Goal: Task Accomplishment & Management: Complete application form

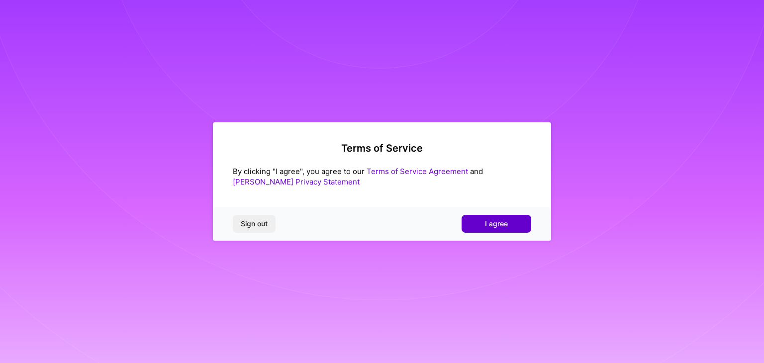
click at [509, 221] on button "I agree" at bounding box center [497, 224] width 70 height 18
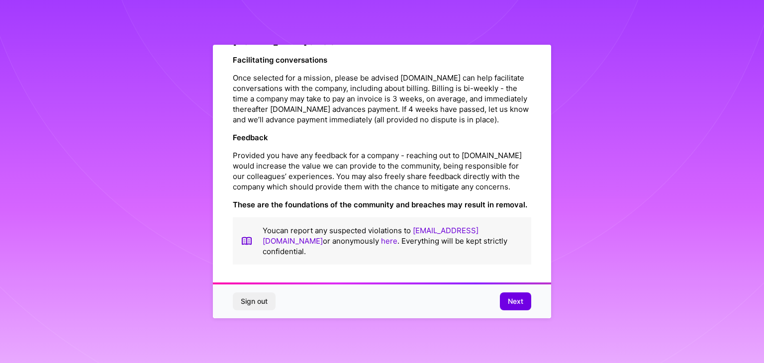
scroll to position [1137, 0]
click at [529, 296] on button "Next" at bounding box center [515, 302] width 31 height 18
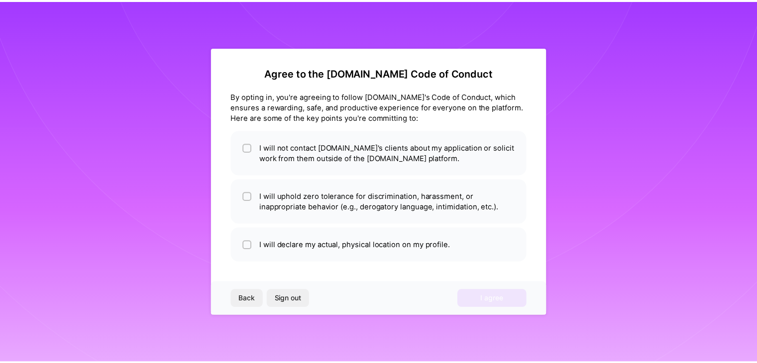
scroll to position [0, 0]
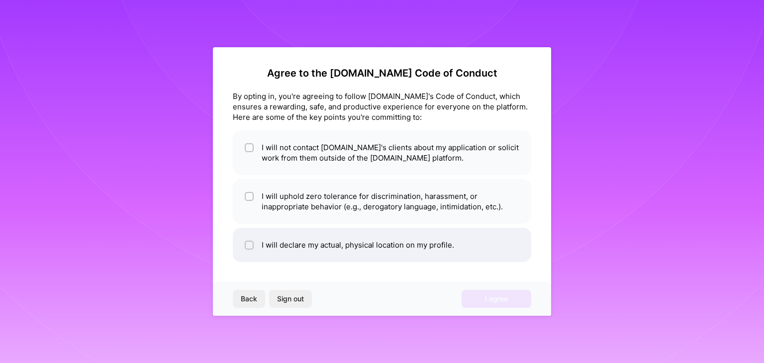
click at [260, 253] on li "I will declare my actual, physical location on my profile." at bounding box center [382, 245] width 299 height 34
checkbox input "true"
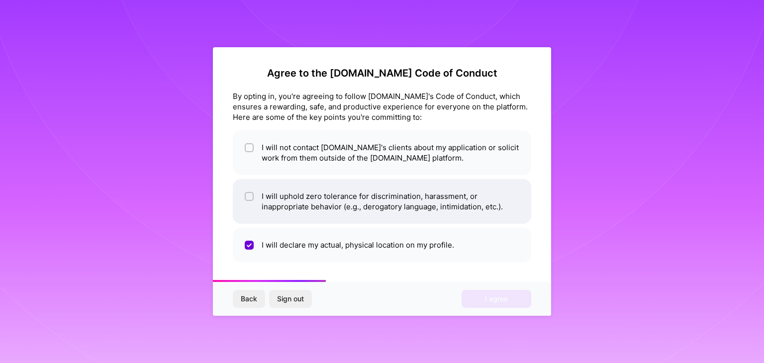
click at [251, 199] on input "checkbox" at bounding box center [250, 197] width 7 height 7
checkbox input "true"
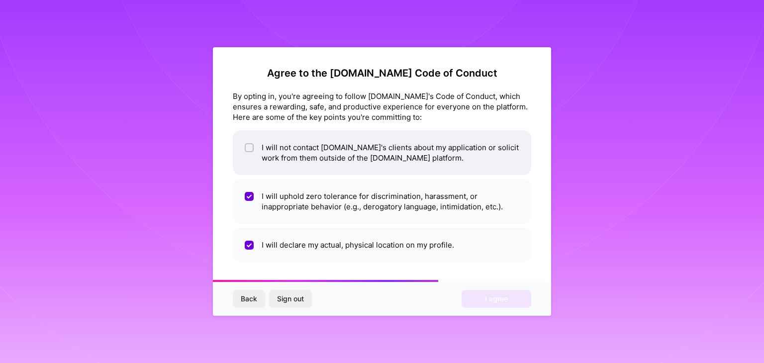
click at [253, 168] on li "I will not contact A.Team's clients about my application or solicit work from t…" at bounding box center [382, 152] width 299 height 45
checkbox input "true"
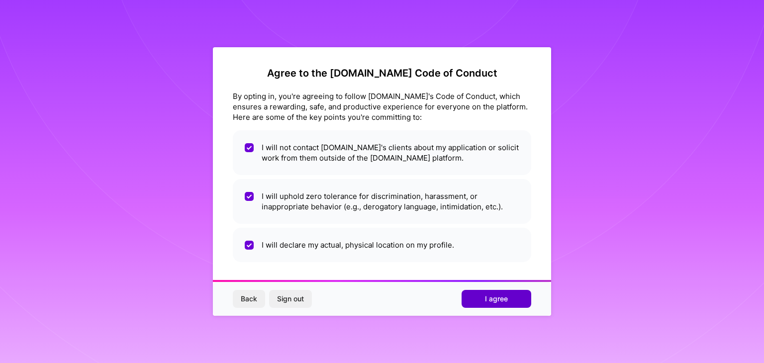
click at [479, 293] on button "I agree" at bounding box center [497, 299] width 70 height 18
